Goal: Find specific page/section: Find specific page/section

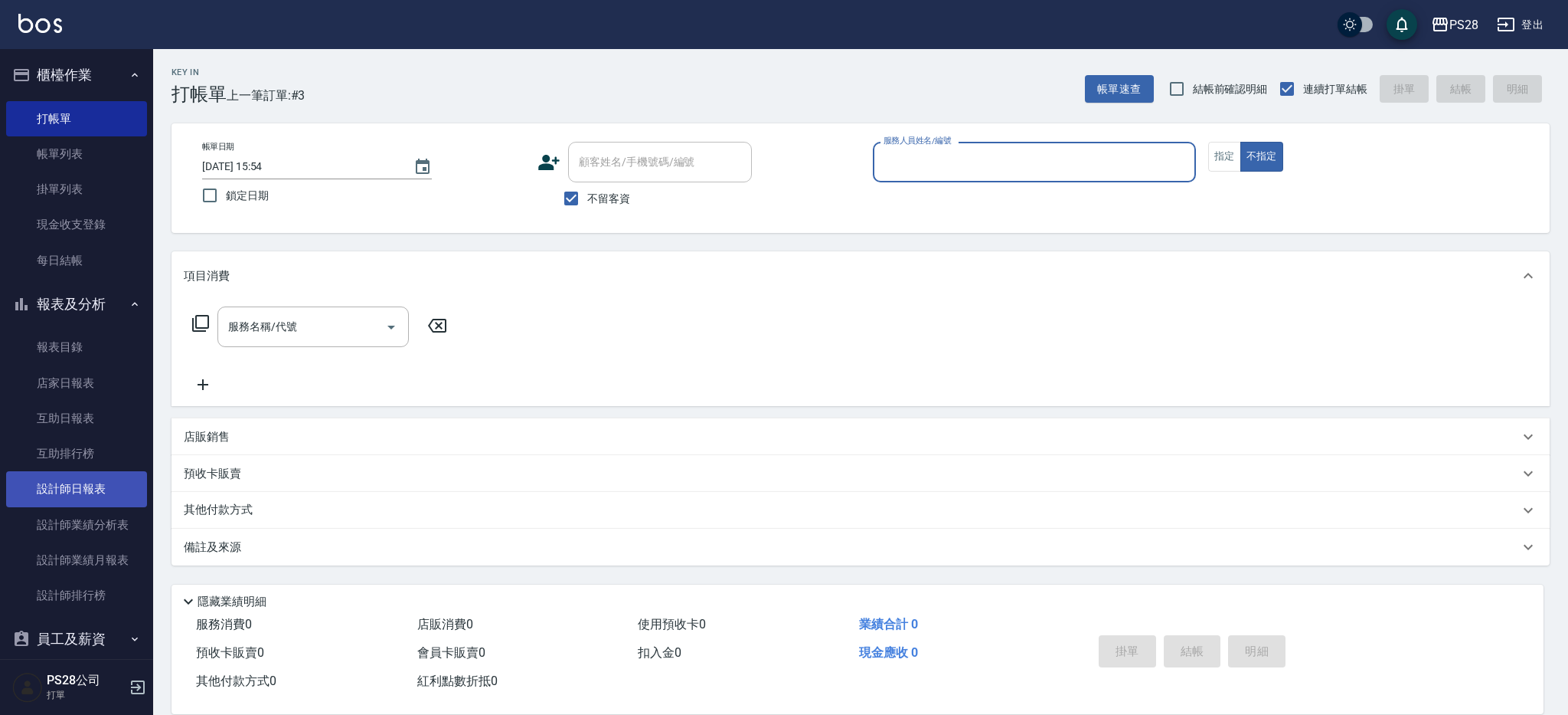
click at [115, 493] on link "設計師日報表" at bounding box center [76, 488] width 141 height 35
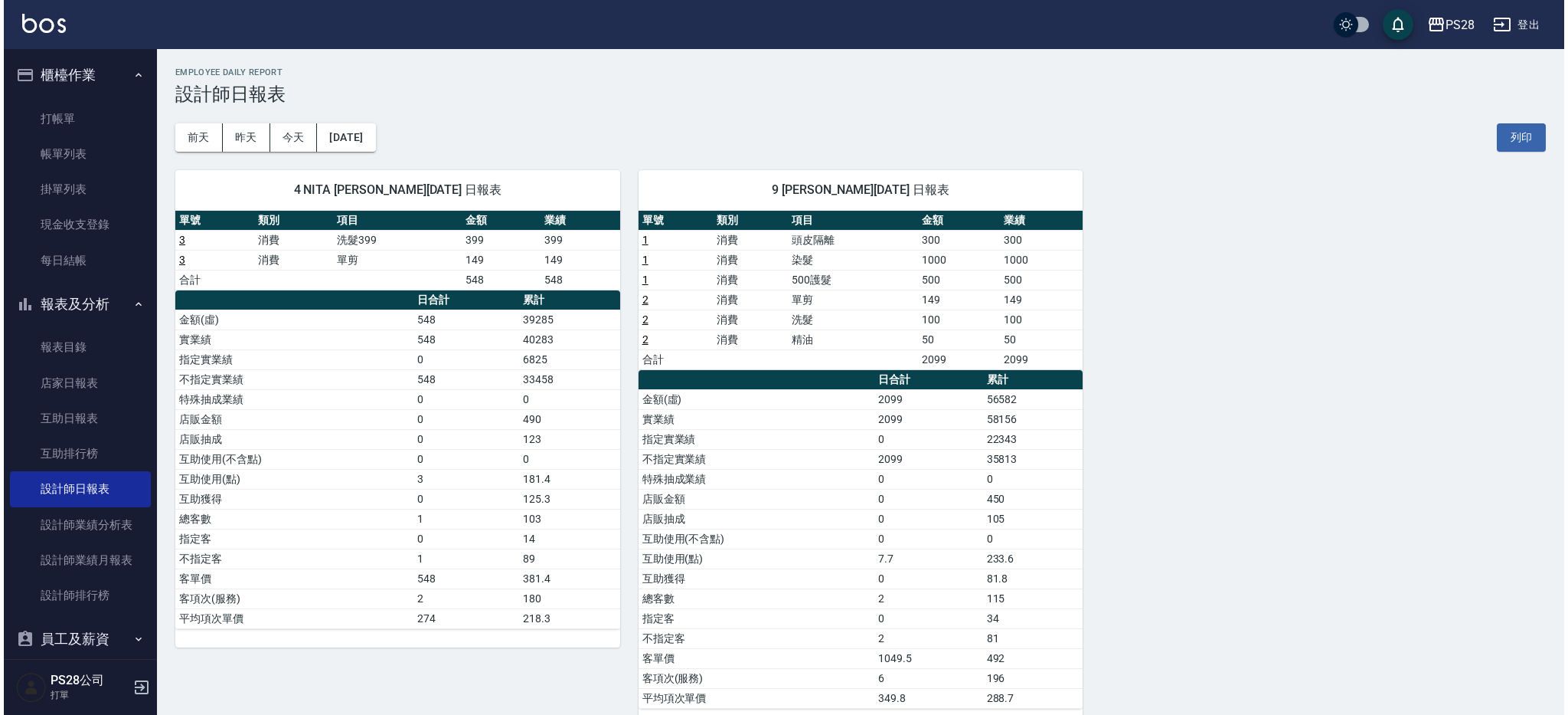
scroll to position [30, 0]
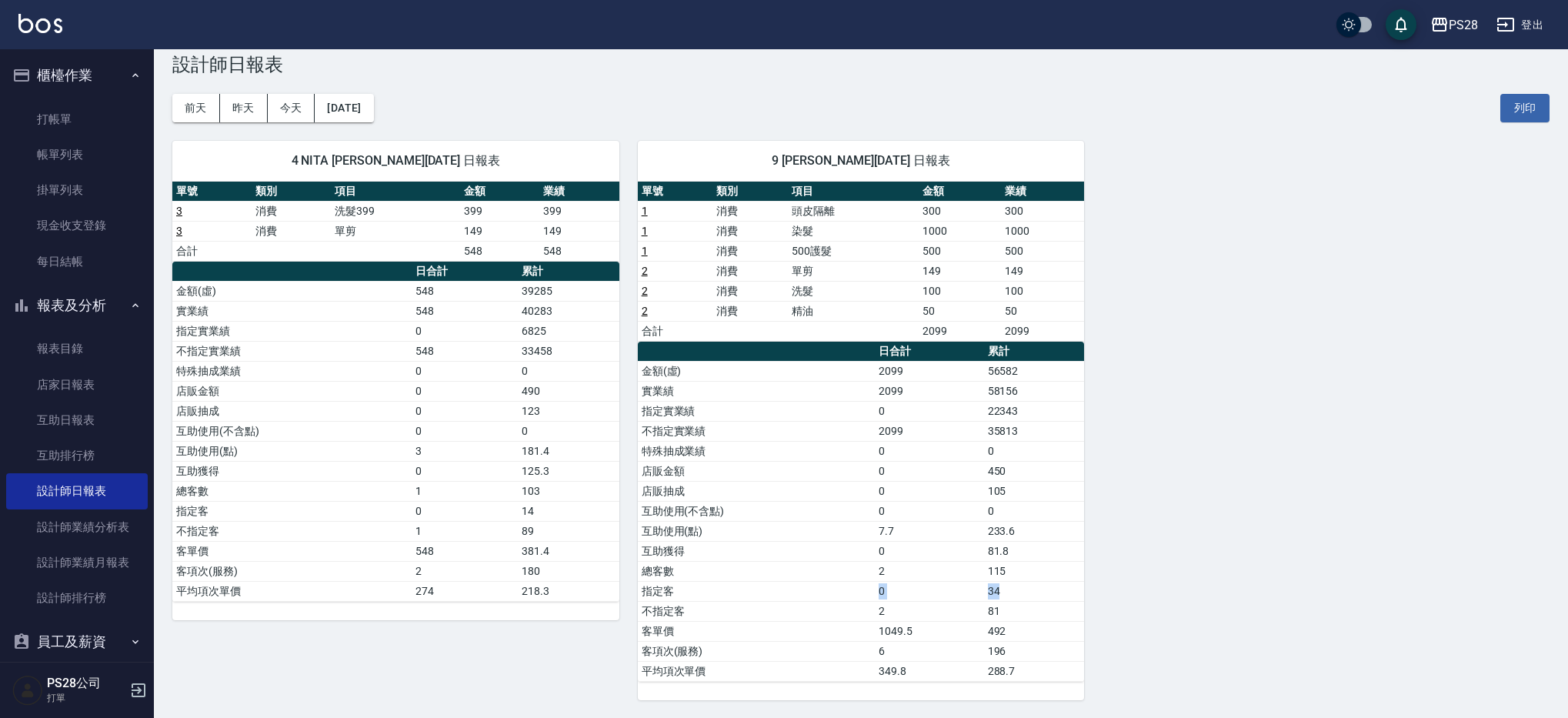
drag, startPoint x: 772, startPoint y: 596, endPoint x: 1027, endPoint y: 587, distance: 255.2
click at [1027, 587] on tr "指定客 0 34" at bounding box center [860, 591] width 447 height 20
click at [335, 116] on button "[DATE]" at bounding box center [344, 108] width 59 height 28
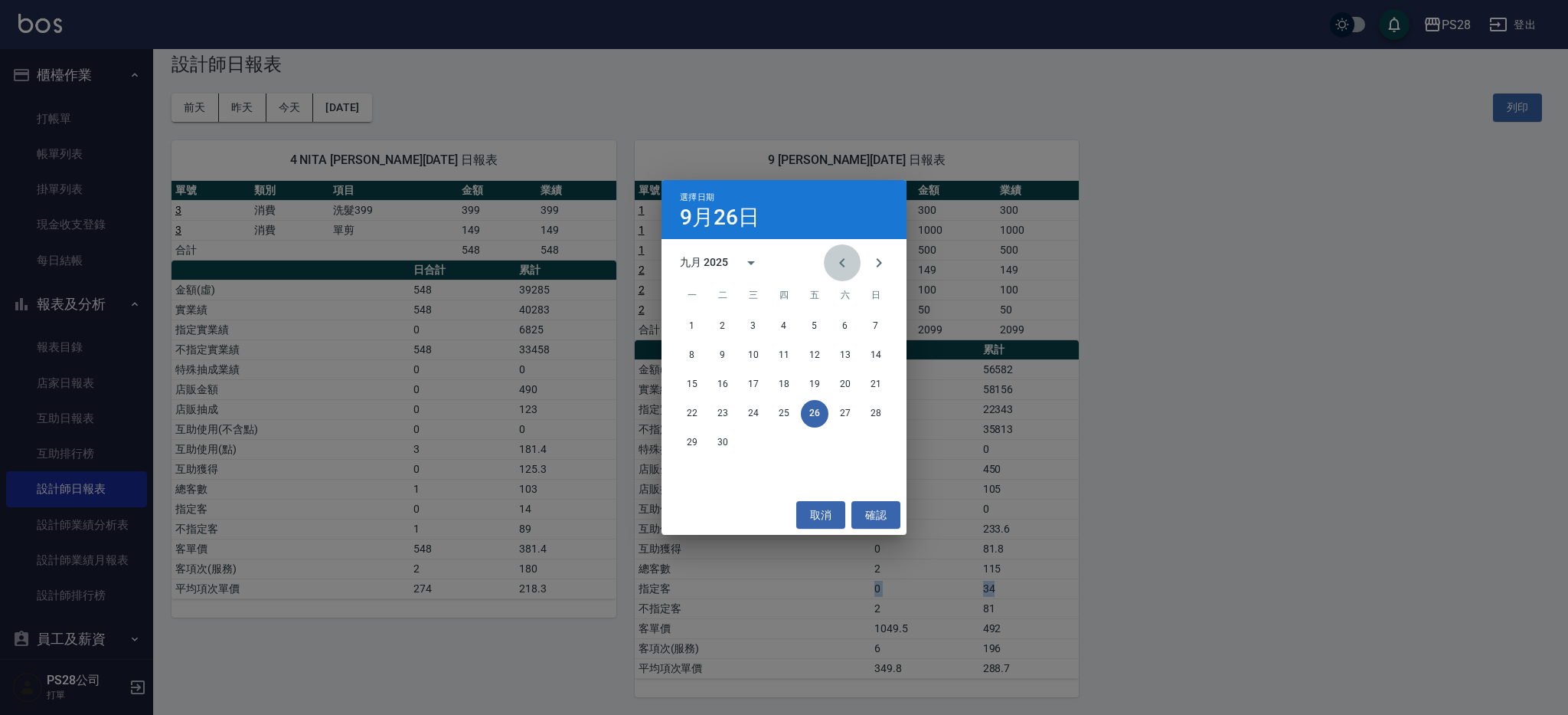
click at [834, 267] on icon "Previous month" at bounding box center [841, 262] width 18 height 18
click at [862, 441] on button "31" at bounding box center [875, 443] width 27 height 27
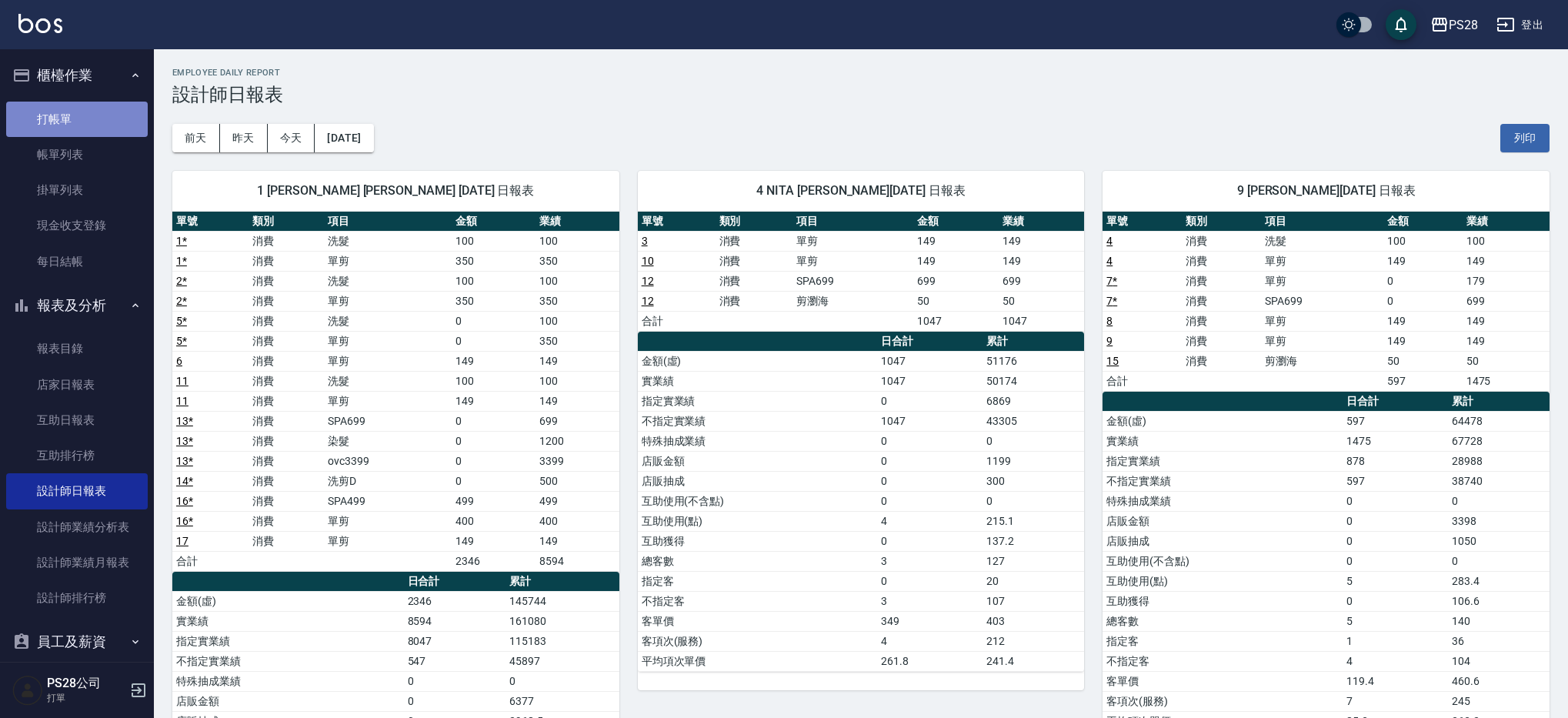
click at [87, 127] on link "打帳單" at bounding box center [76, 119] width 142 height 35
